Goal: Task Accomplishment & Management: Complete application form

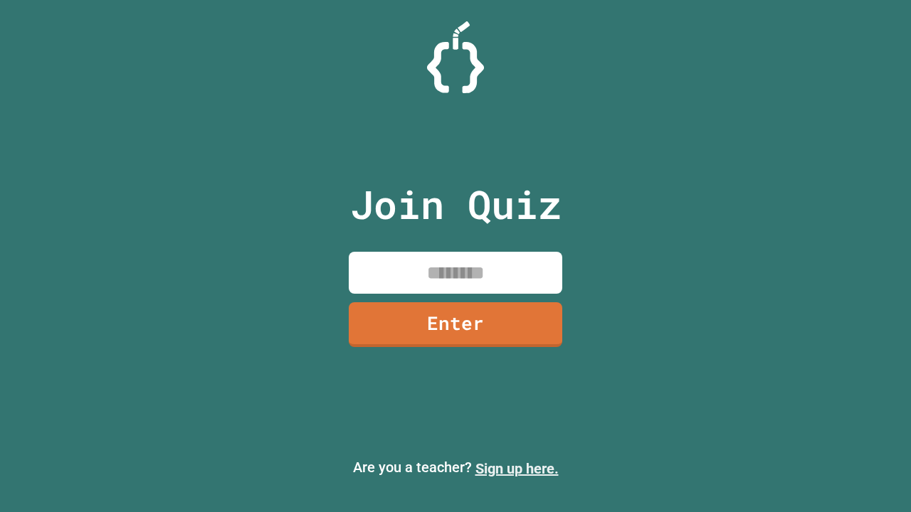
click at [516, 469] on link "Sign up here." at bounding box center [516, 468] width 83 height 17
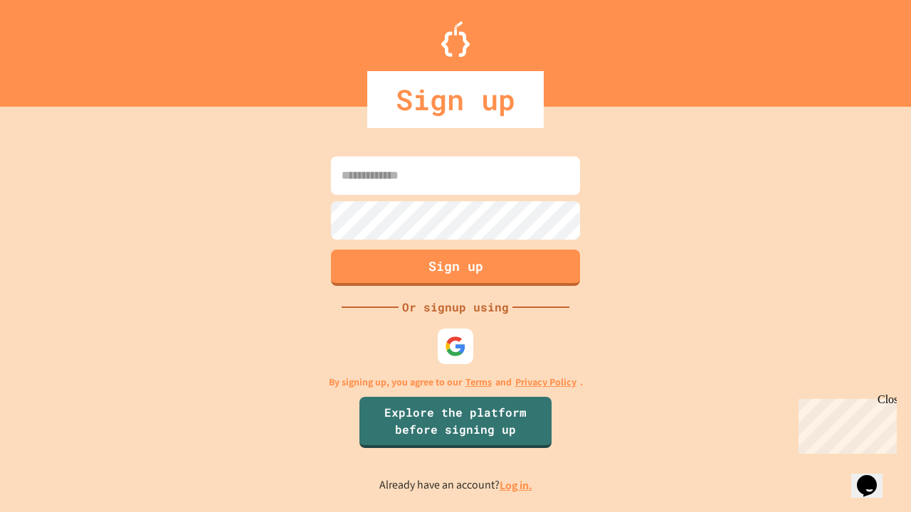
click at [516, 485] on link "Log in." at bounding box center [515, 485] width 33 height 15
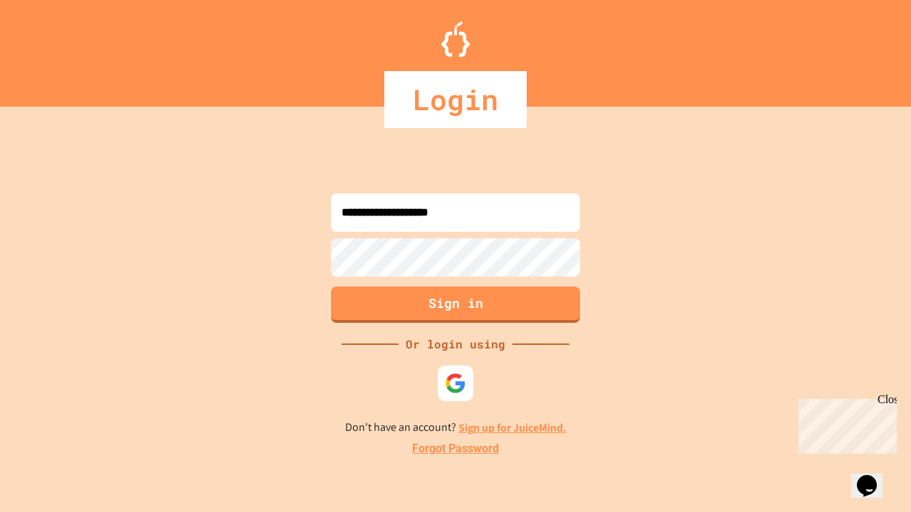
type input "**********"
